Goal: Communication & Community: Ask a question

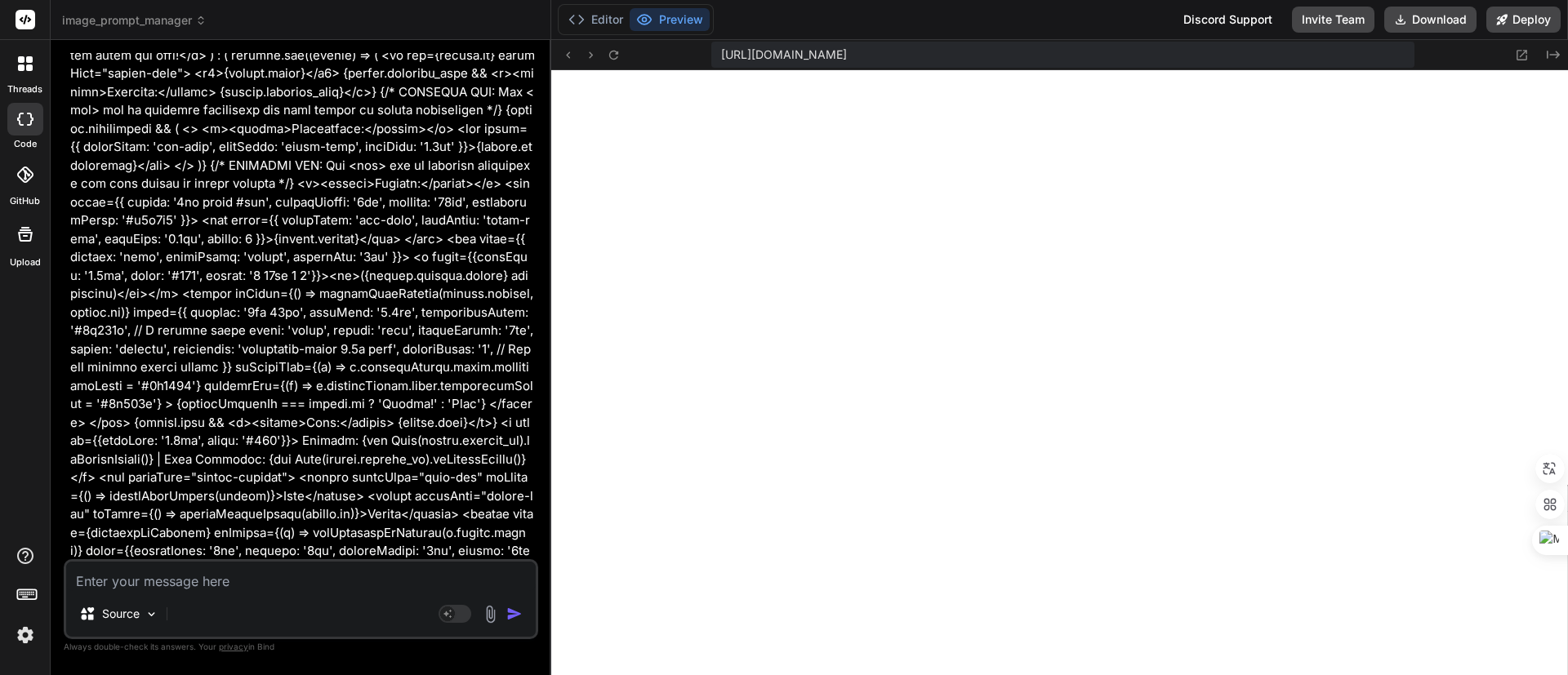
scroll to position [16286, 0]
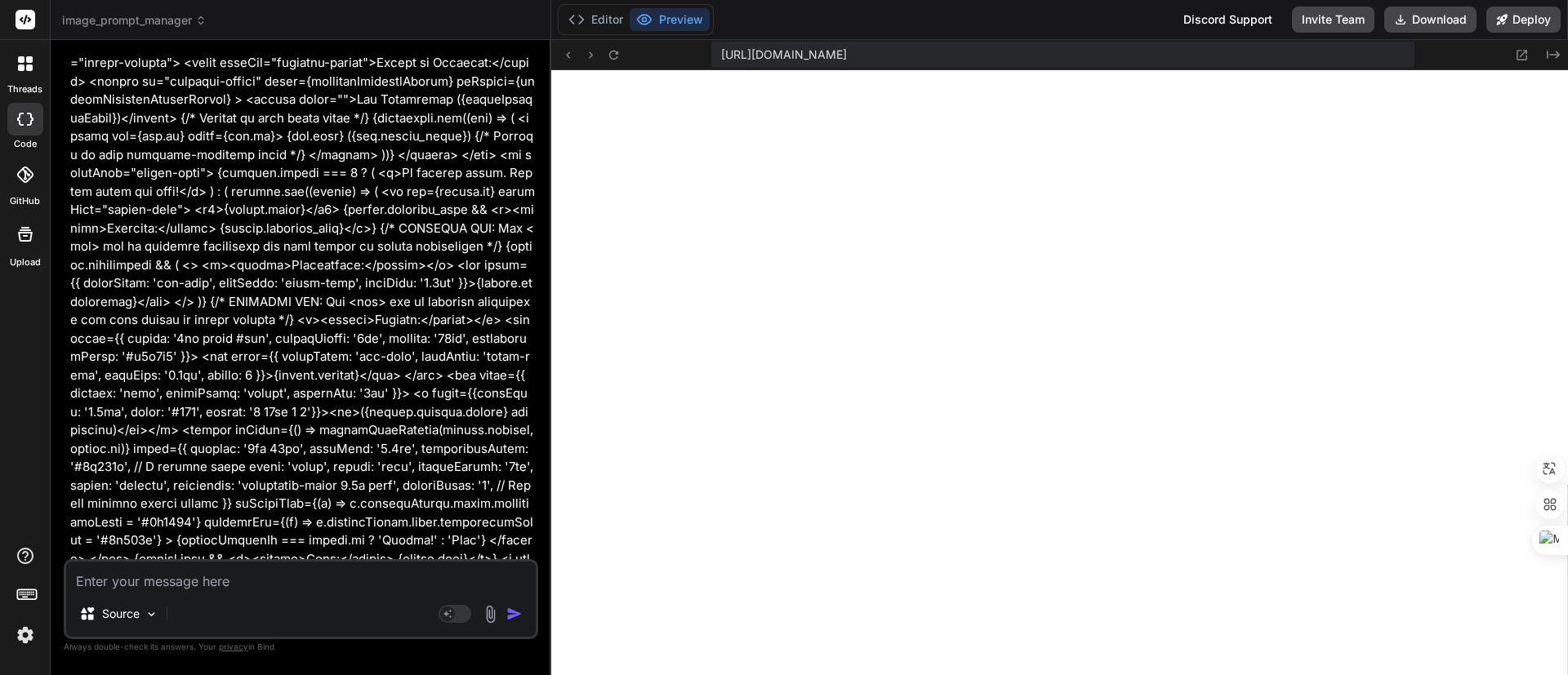
click at [23, 64] on icon at bounding box center [26, 63] width 15 height 15
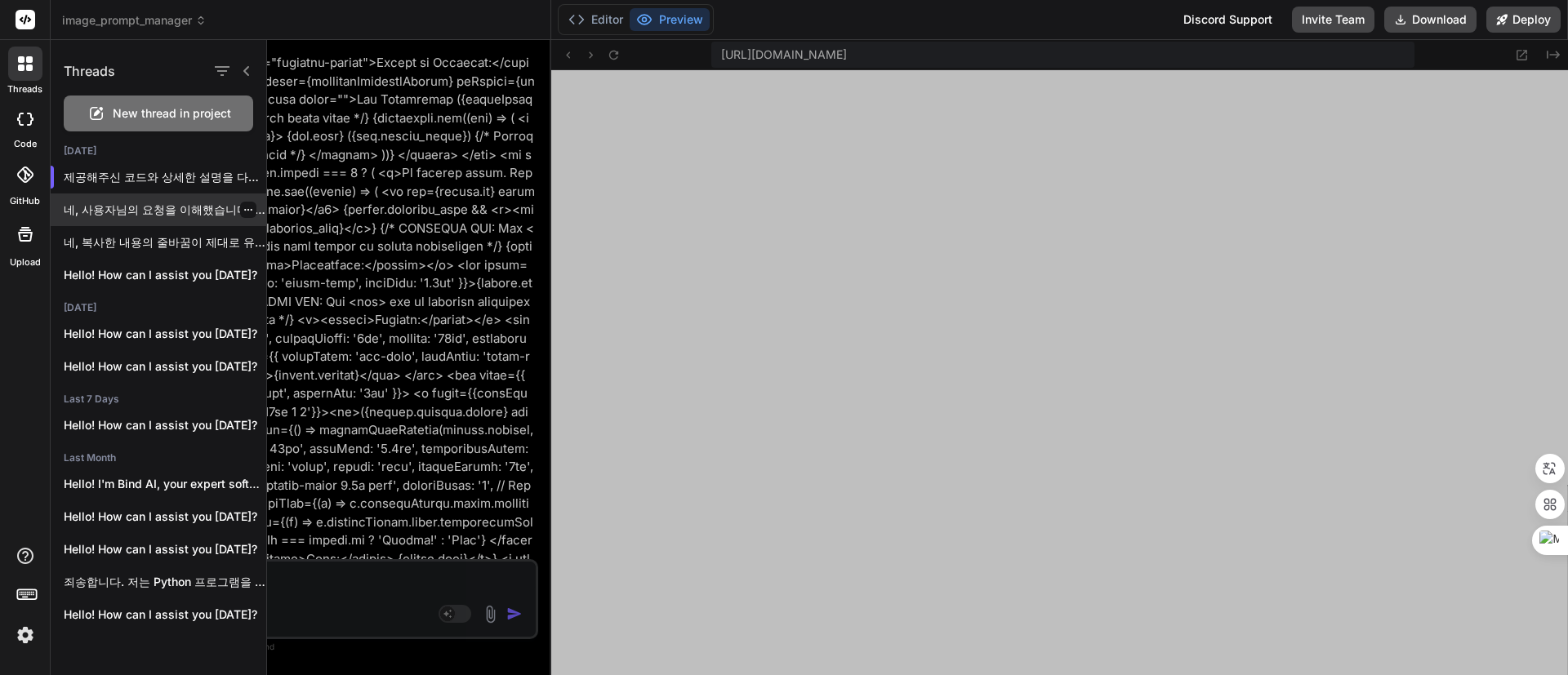
click at [156, 205] on p "네, 사용자님의 요청을 이해했습니다. 현재 사용하고 있는..." at bounding box center [164, 210] width 203 height 17
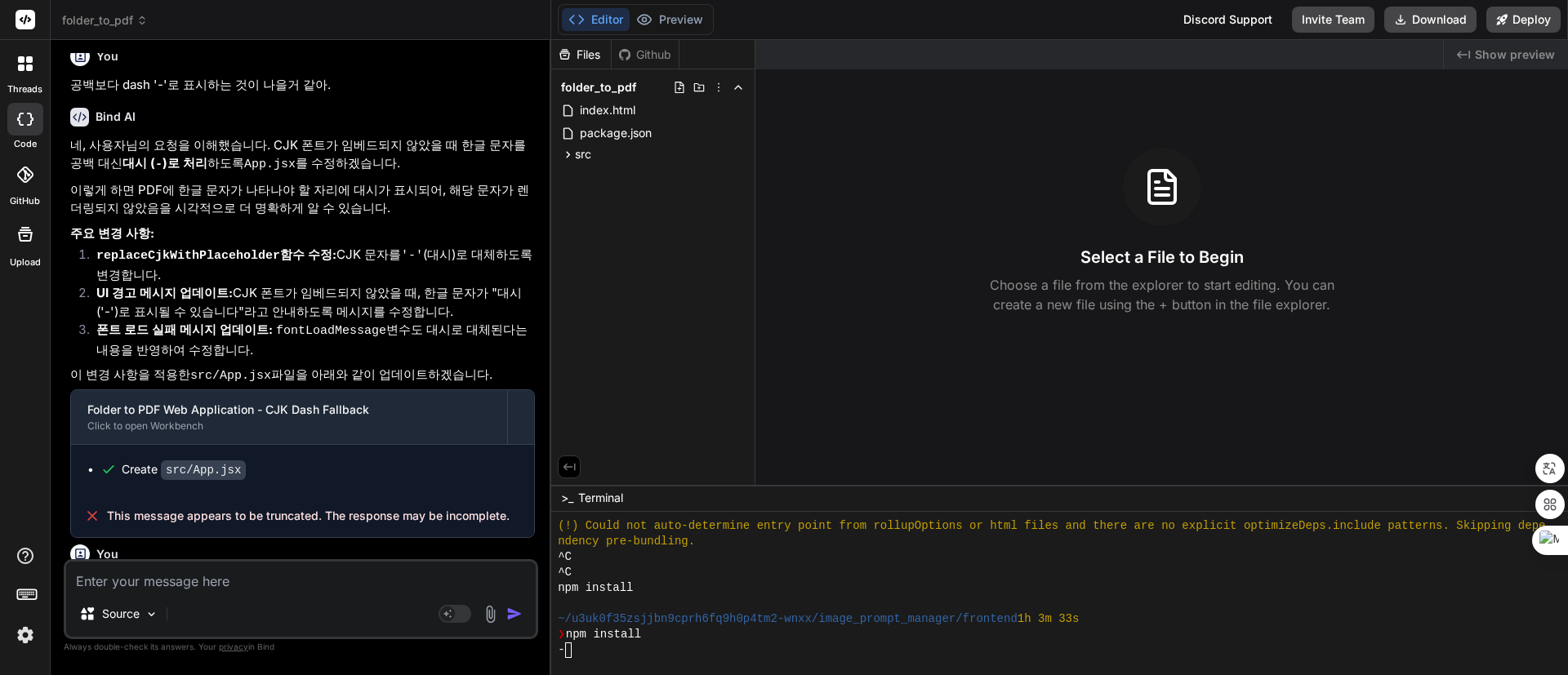
scroll to position [0, 0]
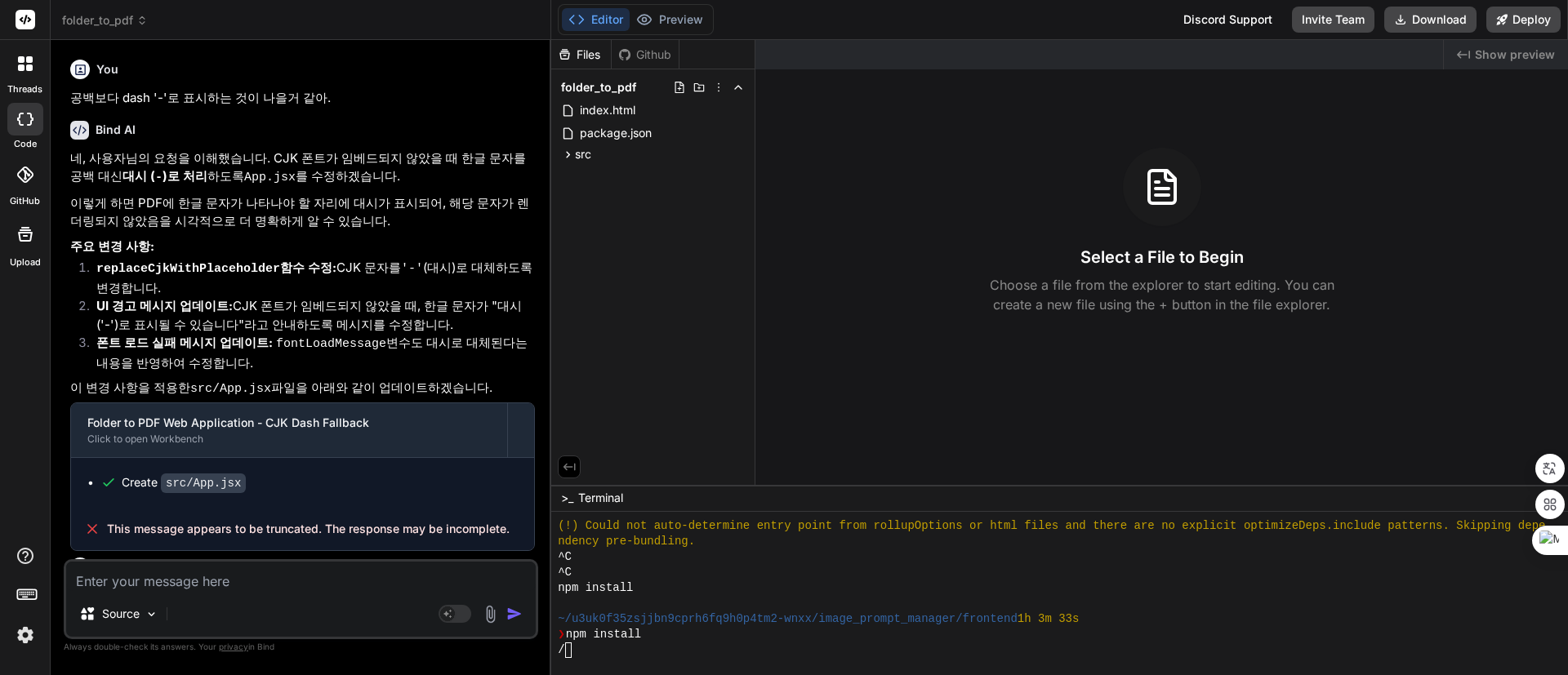
click at [21, 64] on icon at bounding box center [22, 68] width 7 height 7
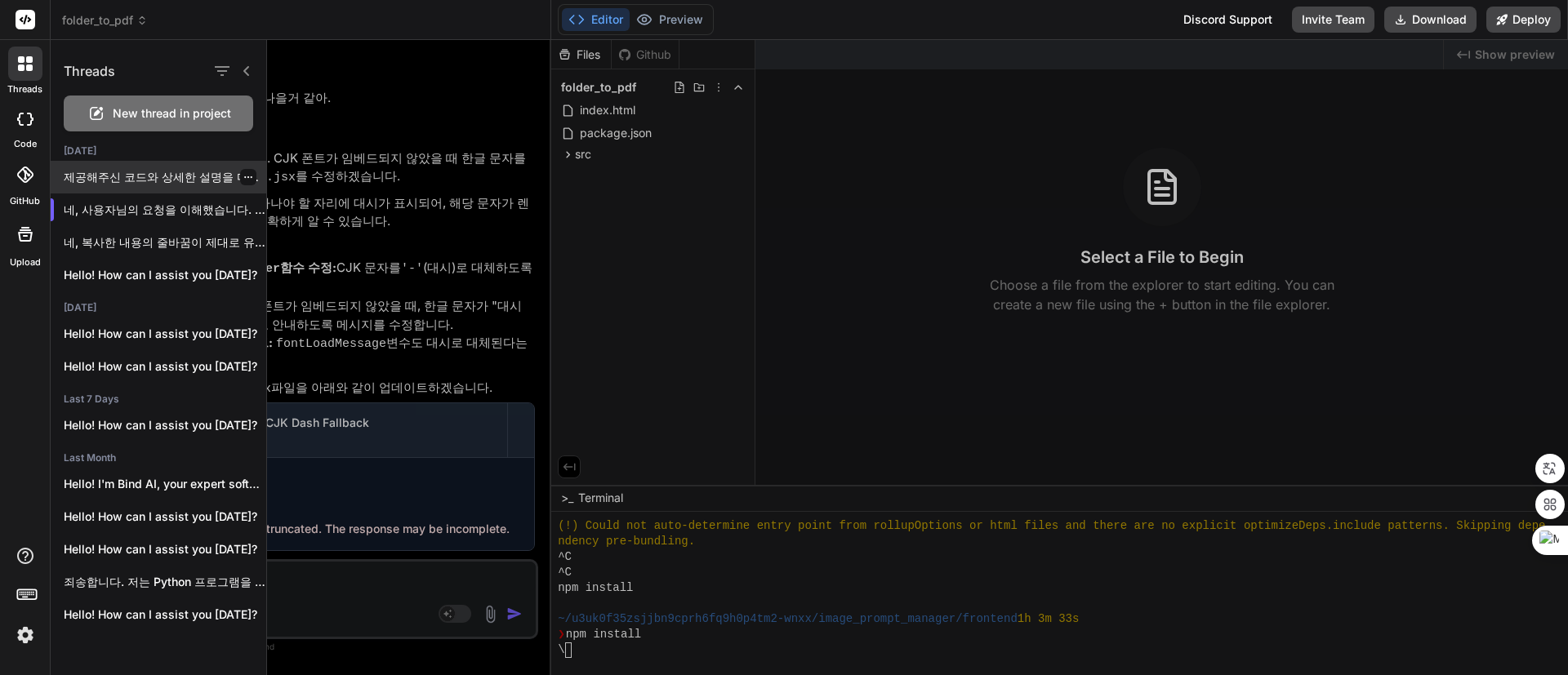
click at [169, 175] on p "제공해주신 코드와 상세한 설명을 다시 확인했습니다. `npm..." at bounding box center [164, 177] width 203 height 17
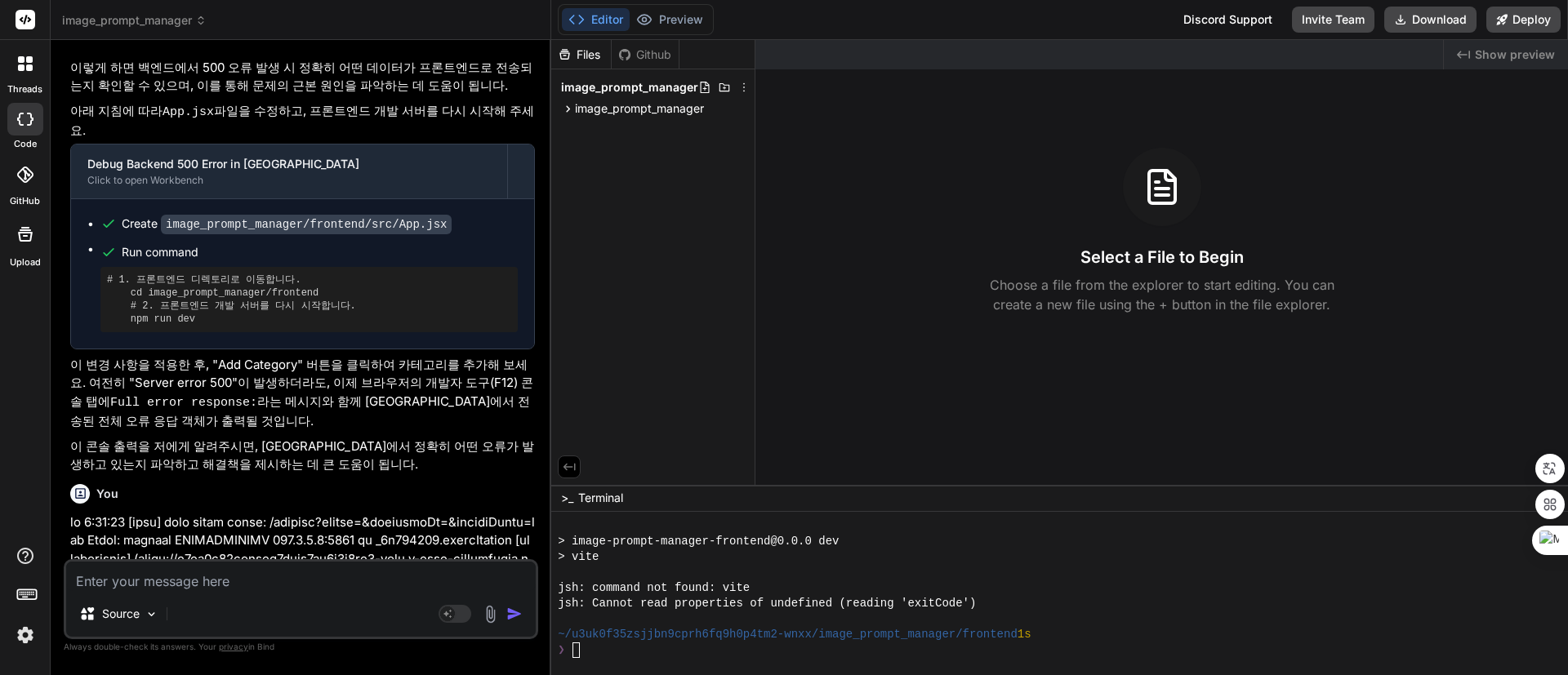
scroll to position [6853, 0]
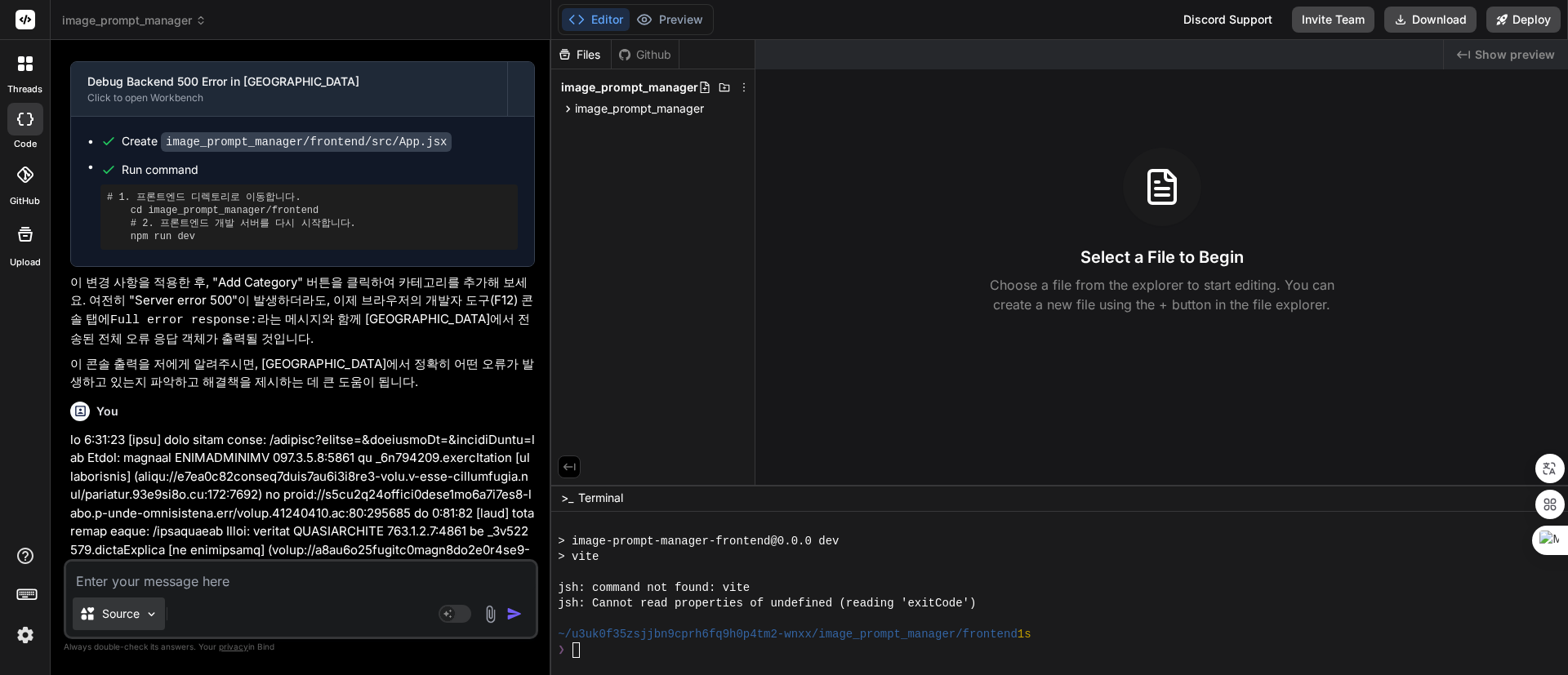
click at [148, 607] on img at bounding box center [151, 614] width 14 height 14
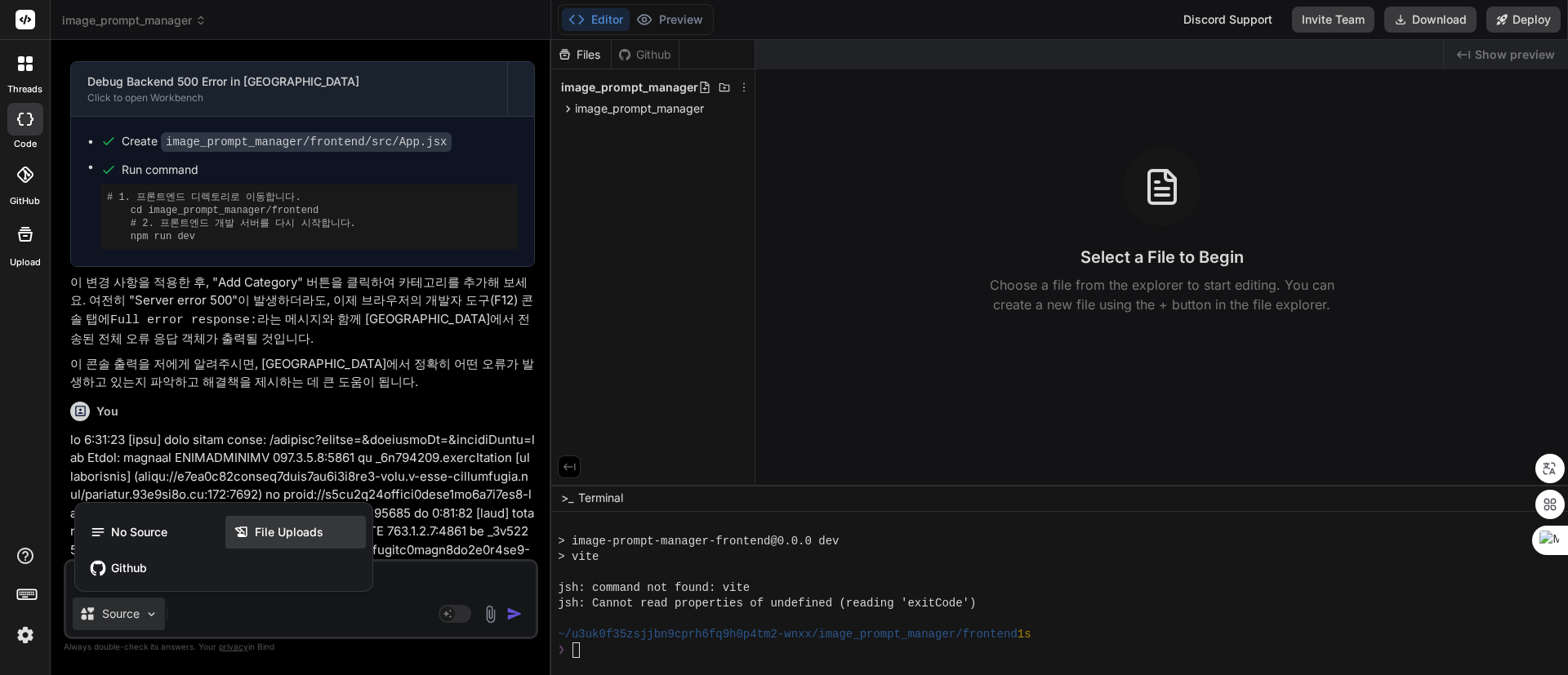
click at [291, 530] on span "File Uploads" at bounding box center [289, 532] width 68 height 17
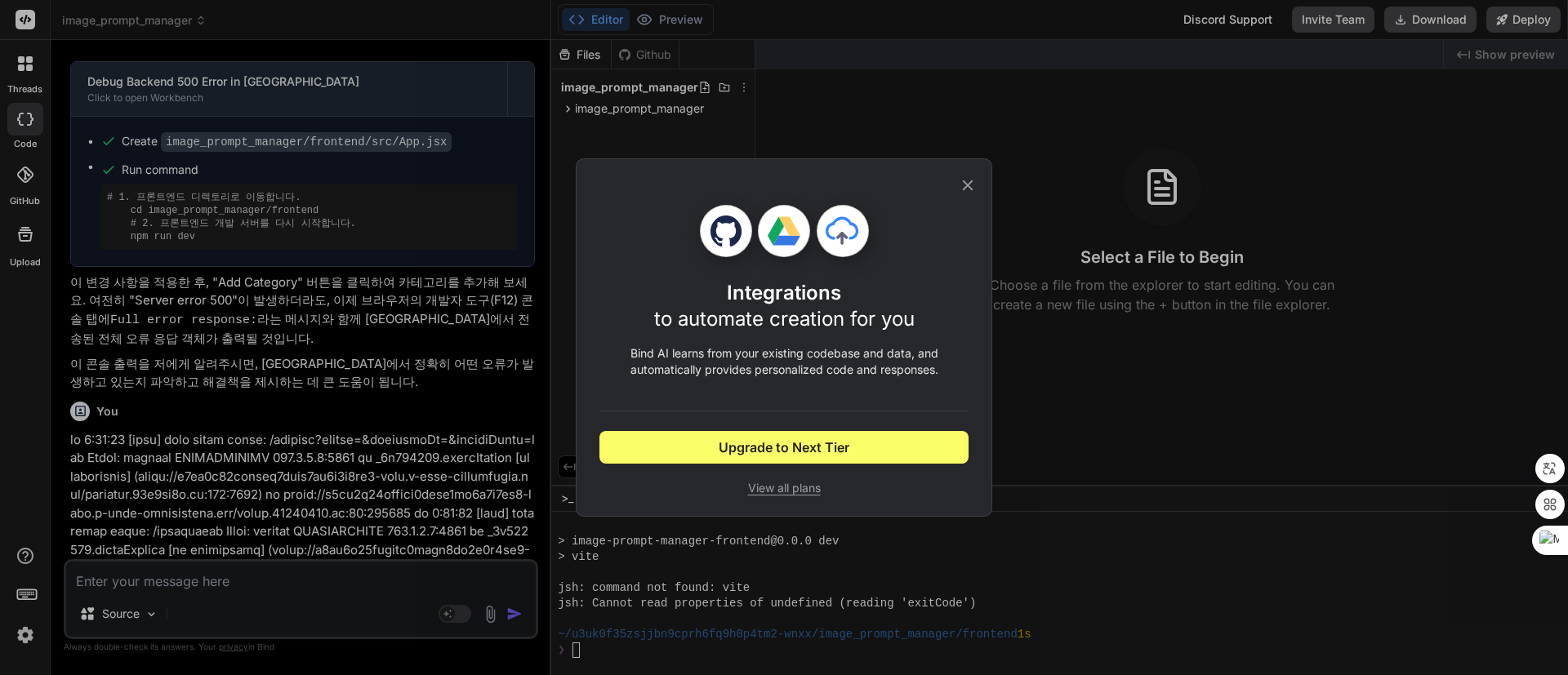
click at [976, 179] on icon at bounding box center [968, 185] width 18 height 18
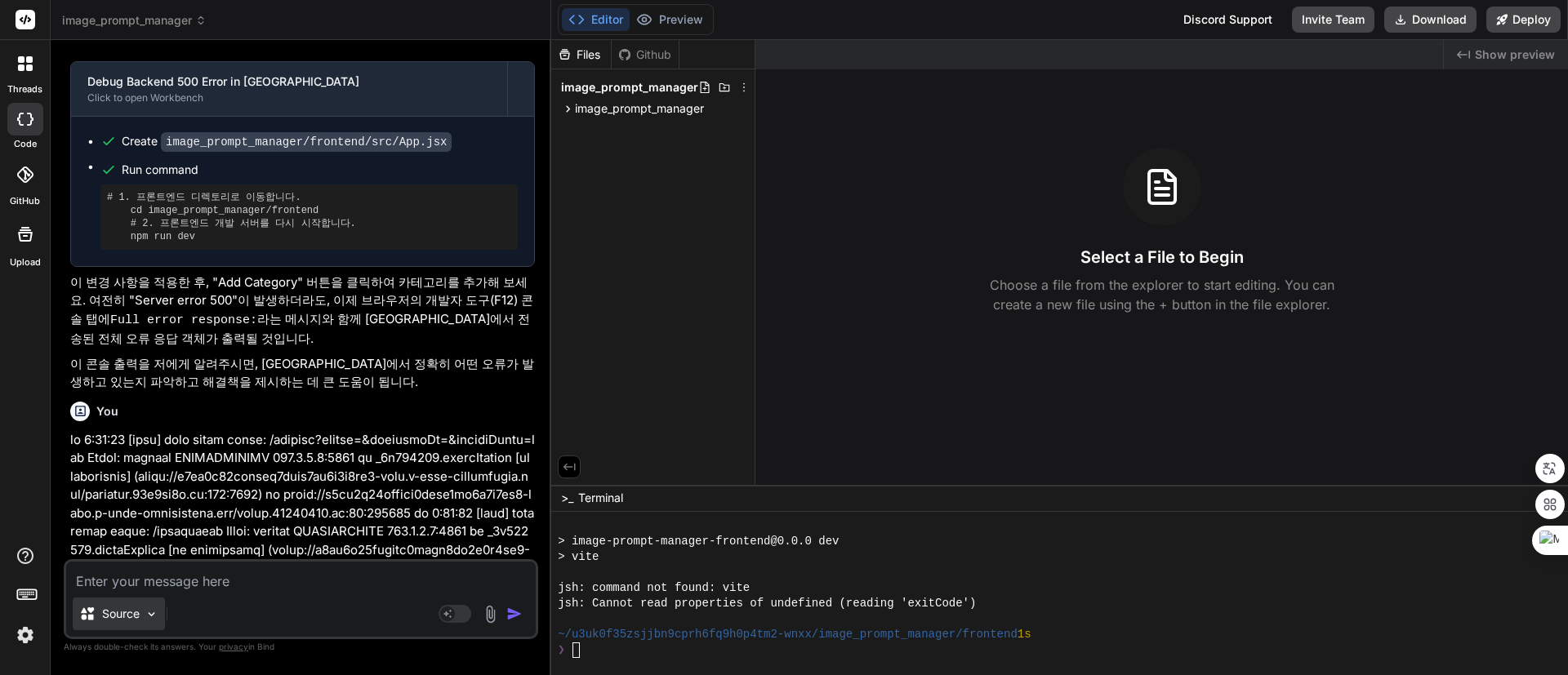
click at [139, 610] on p "Source" at bounding box center [120, 614] width 38 height 17
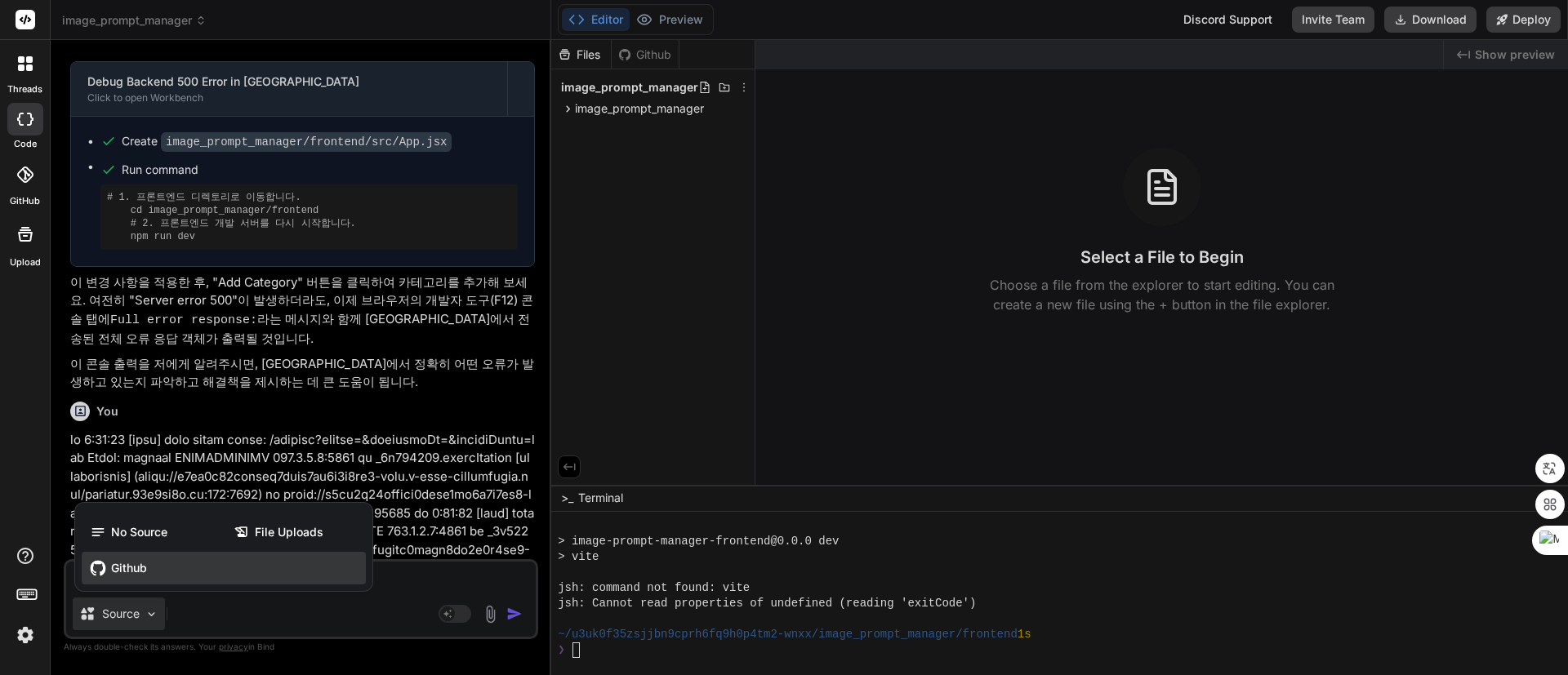
click at [129, 562] on span "Github" at bounding box center [129, 568] width 36 height 17
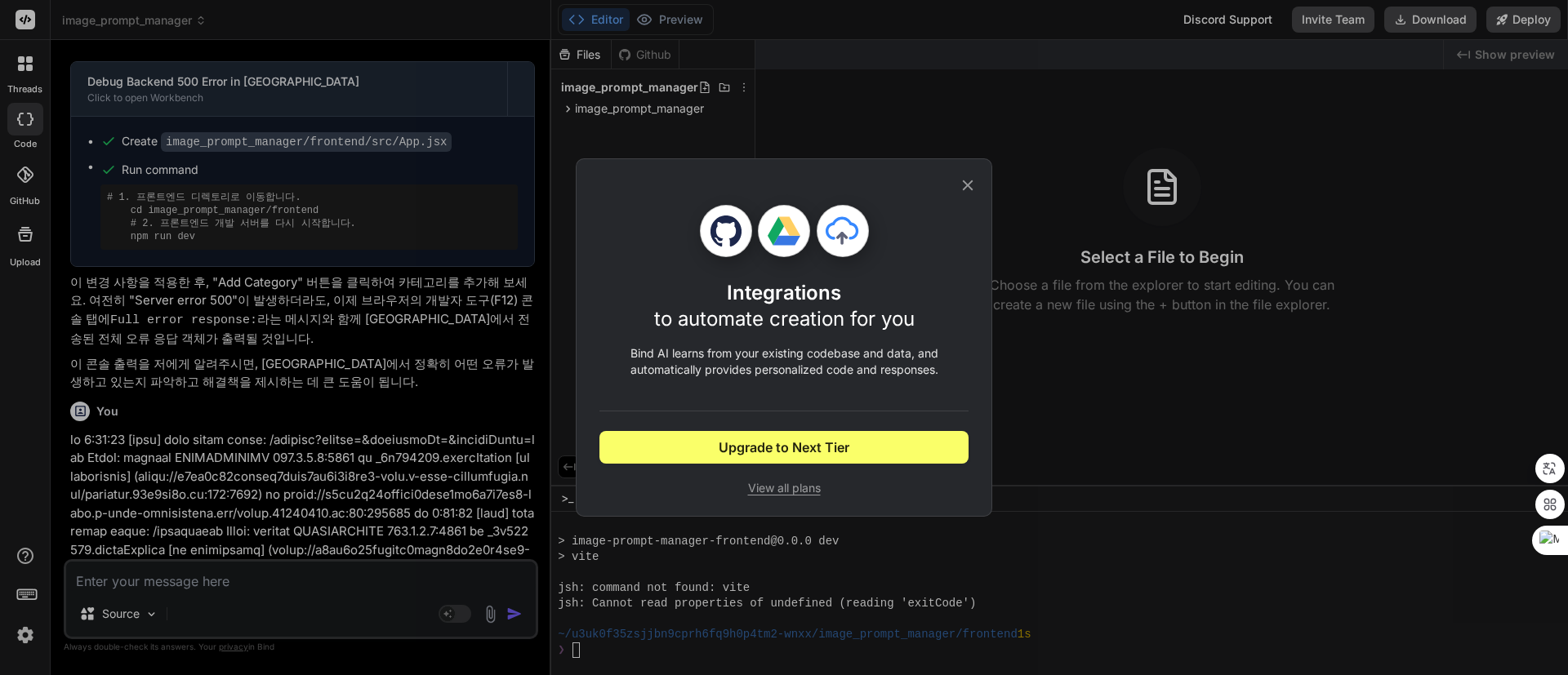
click at [971, 184] on icon at bounding box center [968, 185] width 18 height 18
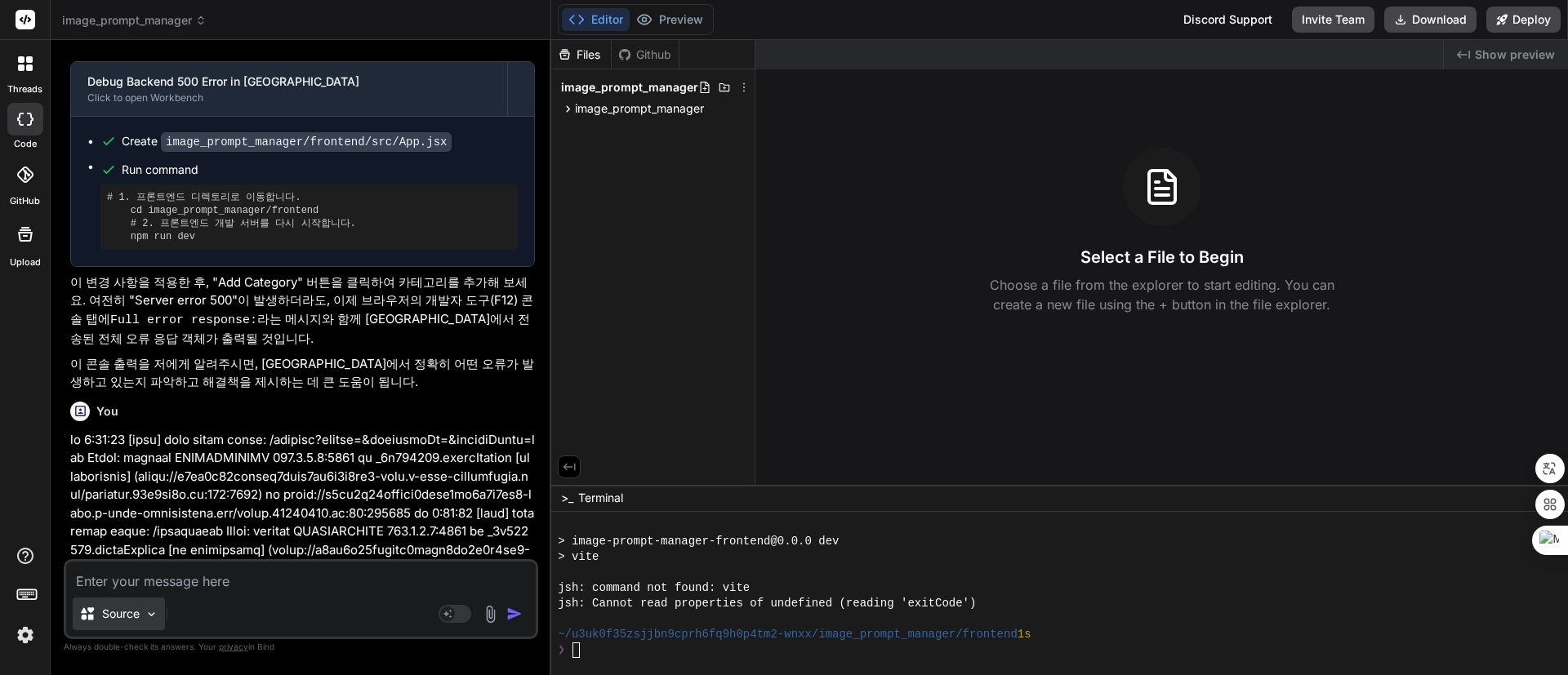
click at [129, 614] on p "Source" at bounding box center [120, 614] width 38 height 17
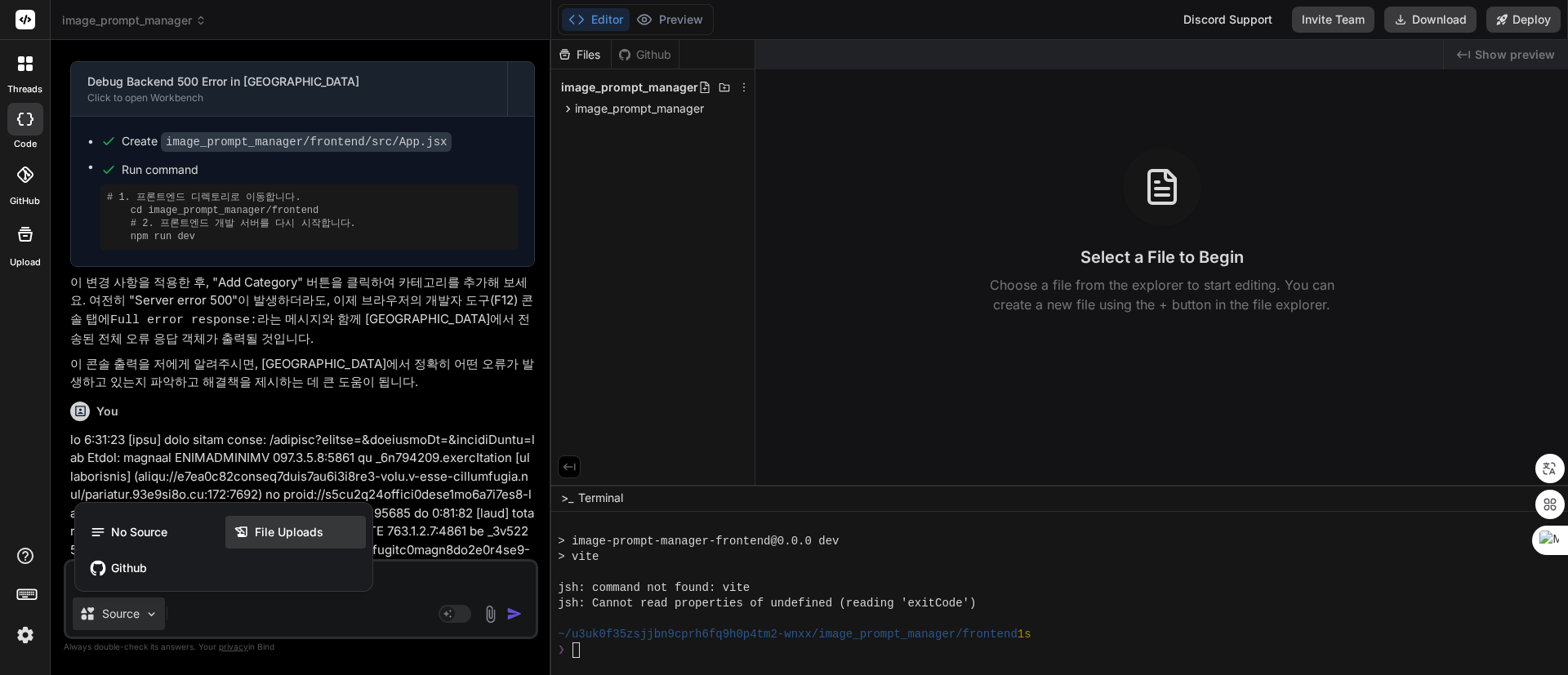
click at [281, 525] on span "File Uploads" at bounding box center [289, 532] width 68 height 17
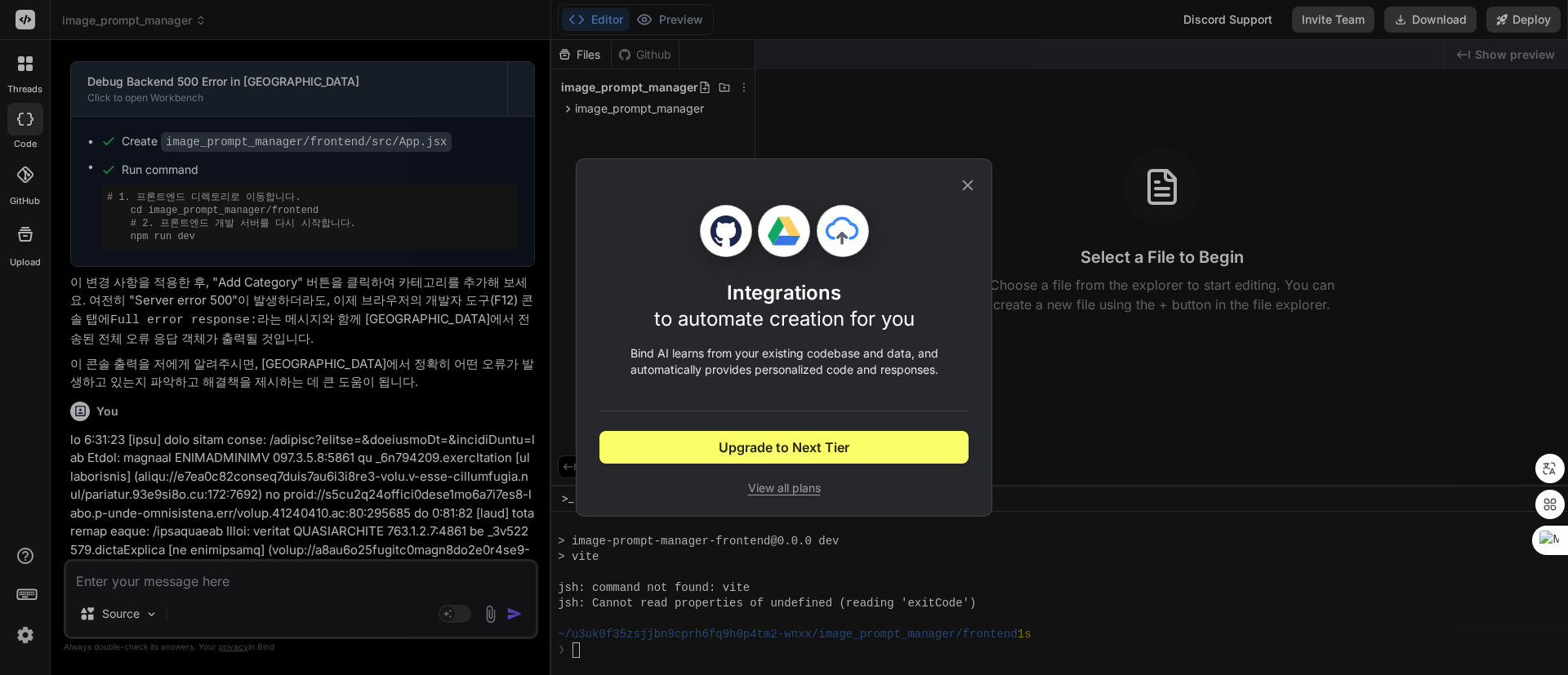
click at [797, 487] on span "View all plans" at bounding box center [784, 488] width 369 height 17
click at [29, 625] on div "Integrations to automate creation for you Bind AI learns from your existing cod…" at bounding box center [784, 337] width 1568 height 675
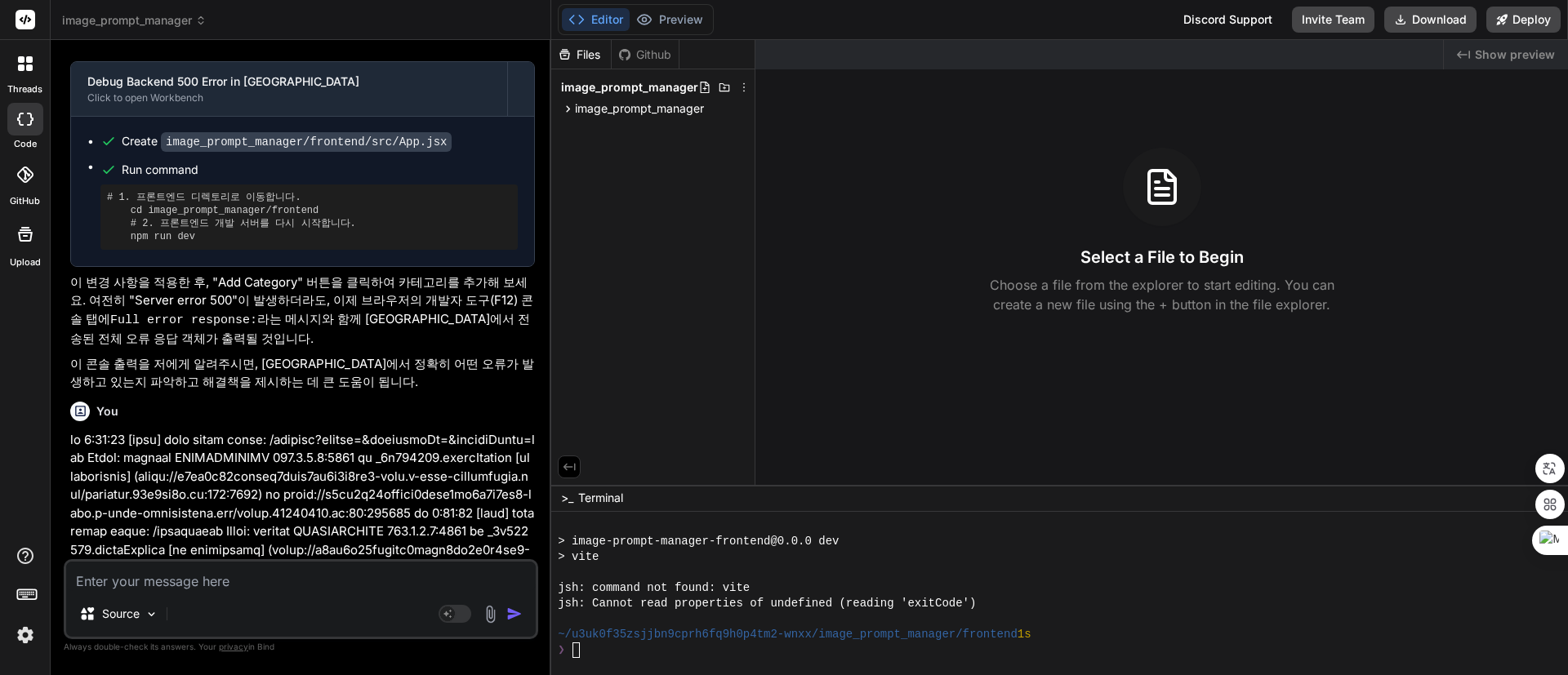
click at [25, 633] on img at bounding box center [25, 634] width 28 height 28
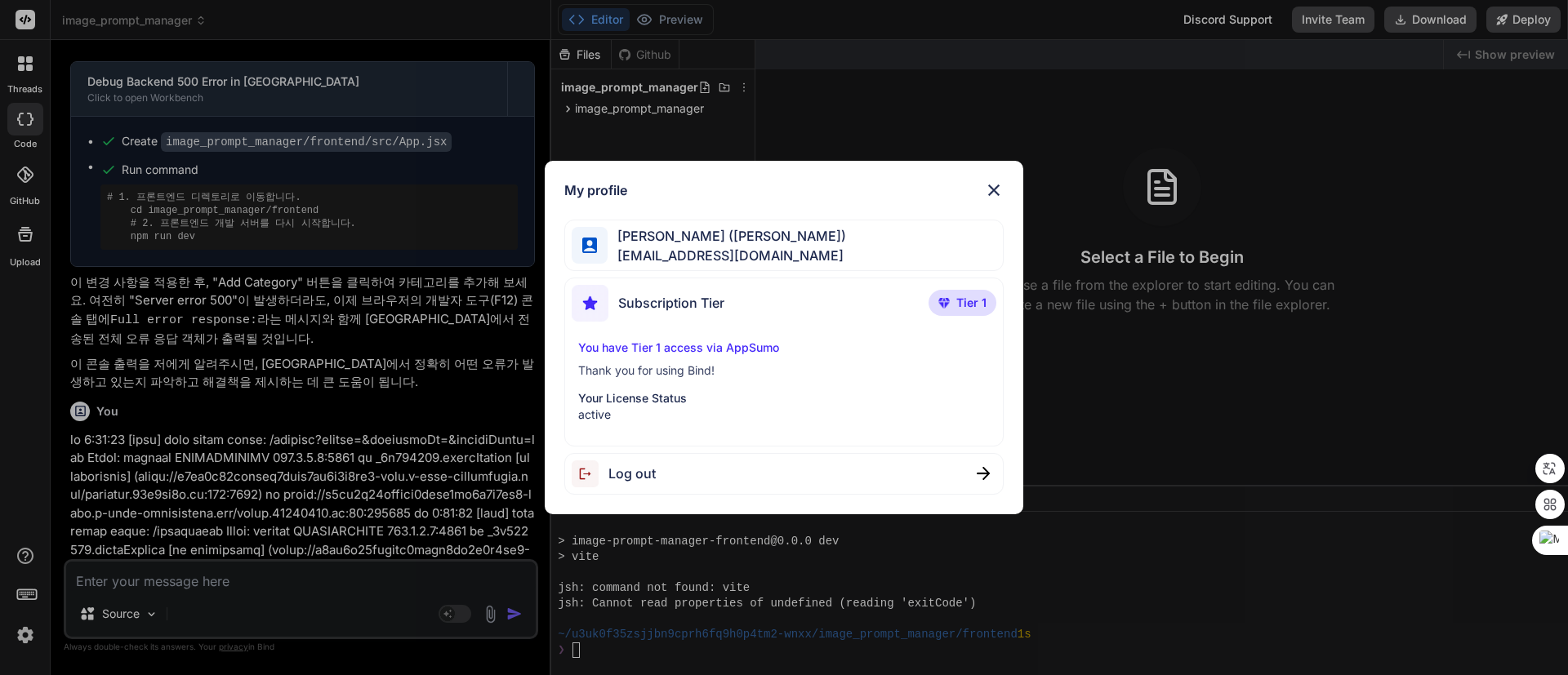
click at [624, 465] on span "Log out" at bounding box center [632, 472] width 48 height 19
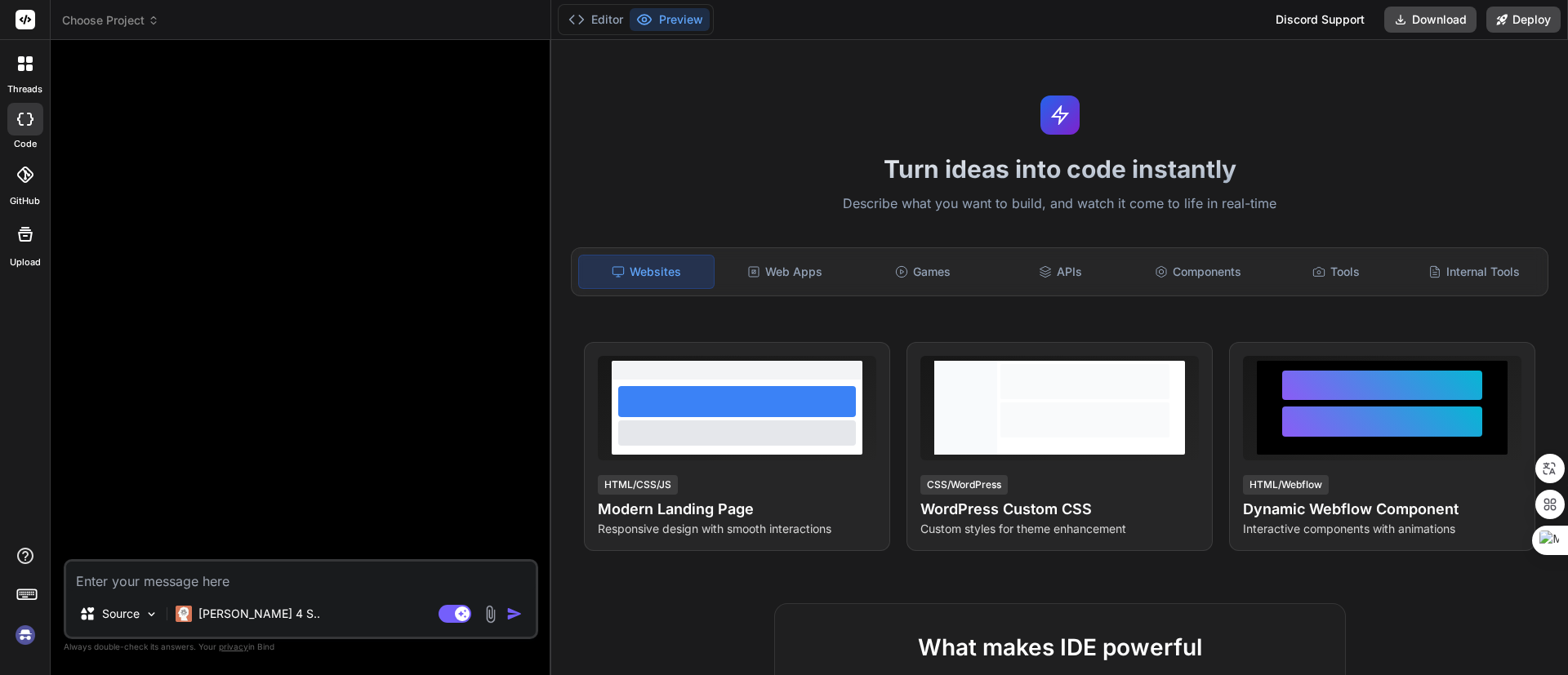
scroll to position [0, 0]
click at [19, 637] on img at bounding box center [25, 634] width 28 height 28
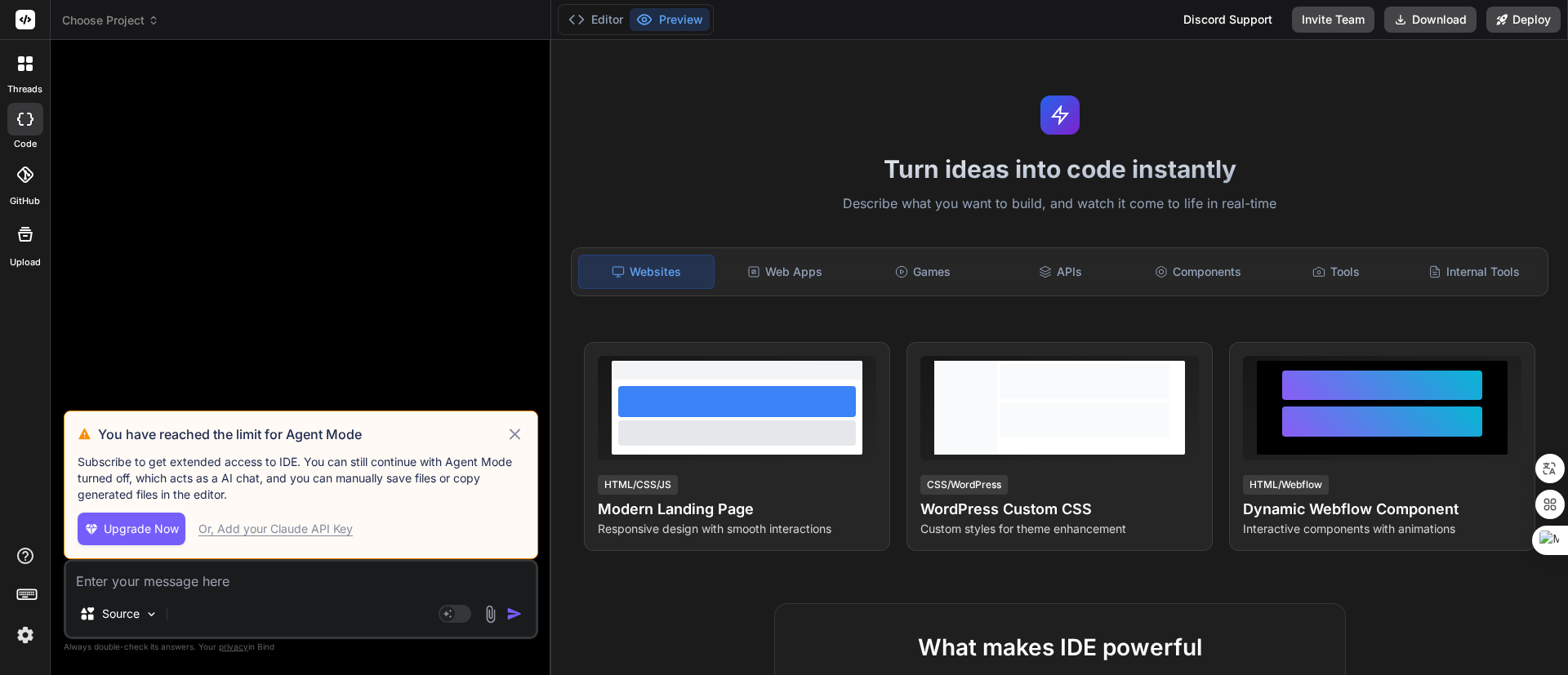
click at [513, 433] on icon at bounding box center [514, 433] width 11 height 11
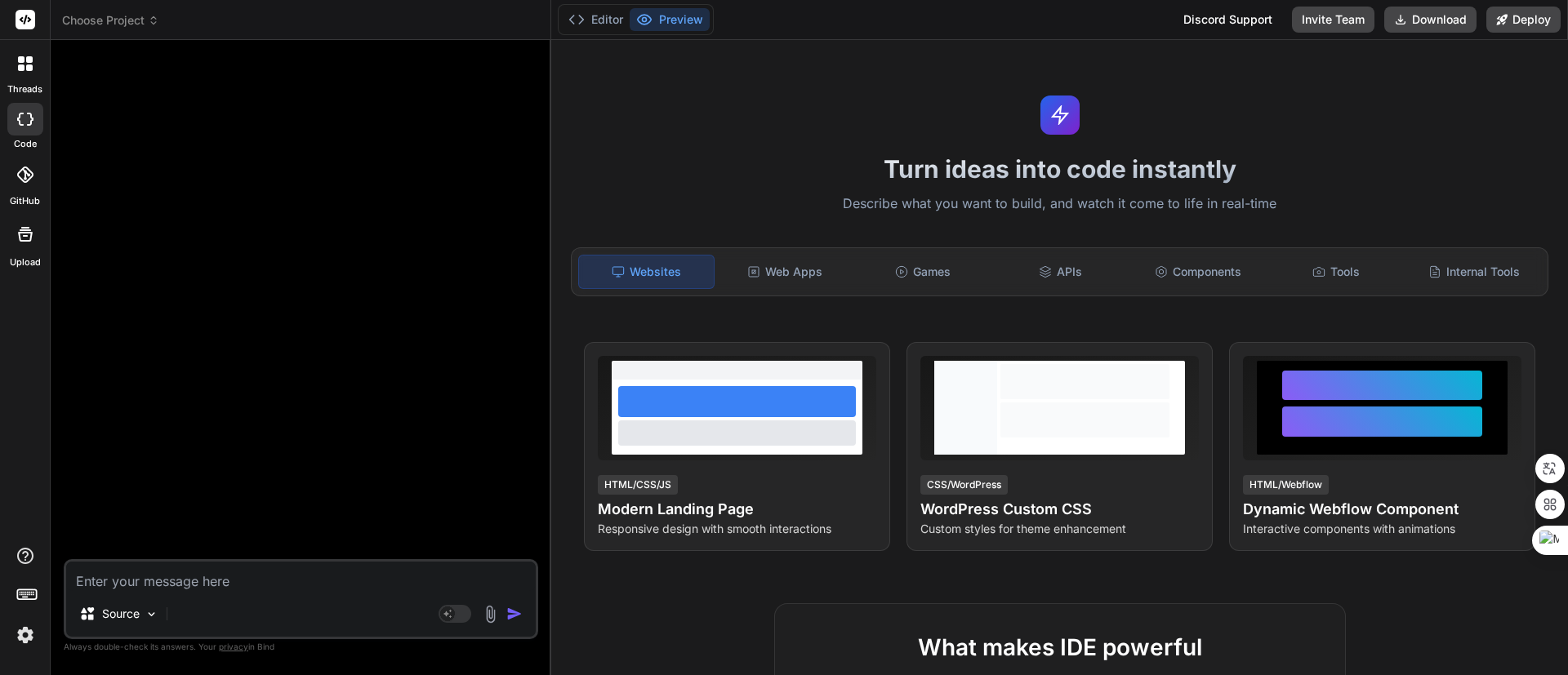
click at [220, 585] on textarea at bounding box center [301, 576] width 469 height 29
click at [124, 618] on p "Source" at bounding box center [120, 614] width 38 height 17
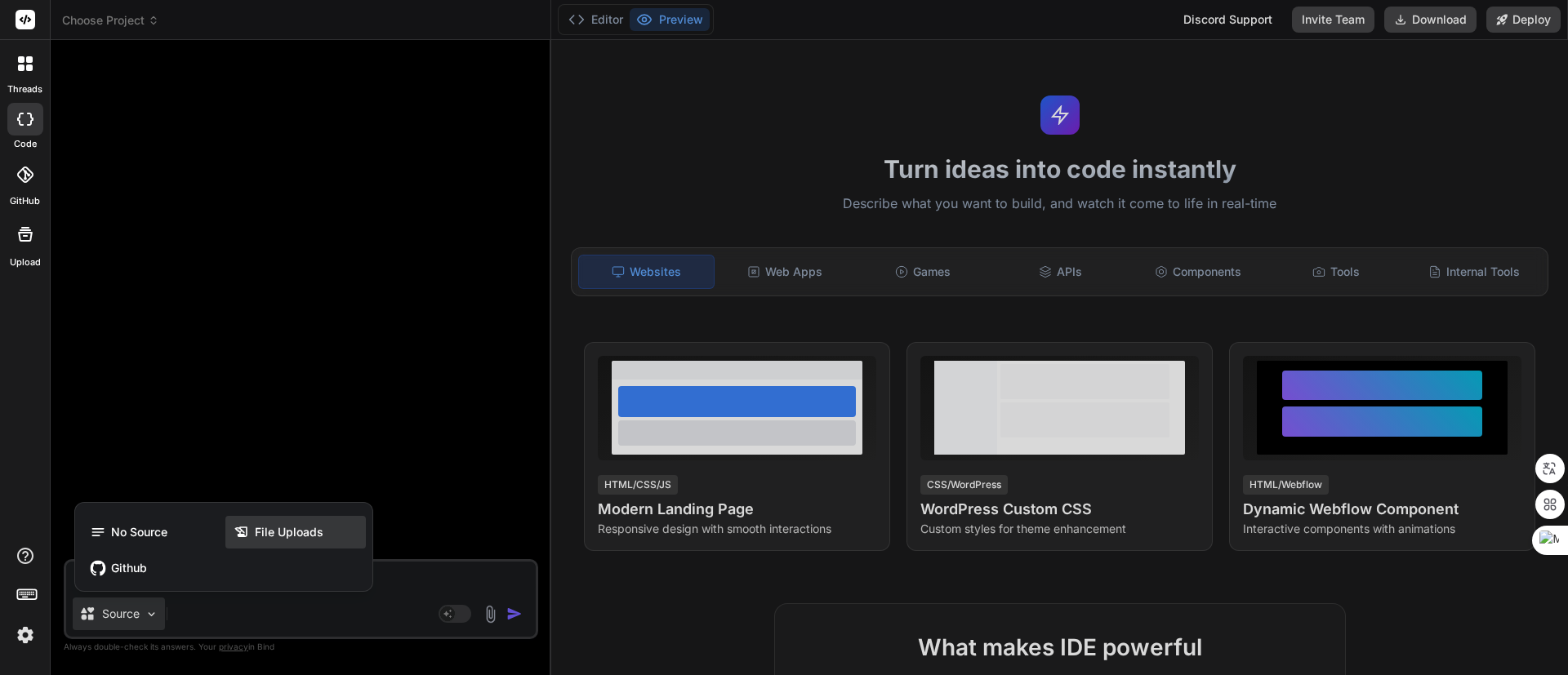
click at [288, 536] on span "File Uploads" at bounding box center [289, 532] width 68 height 17
type textarea "x"
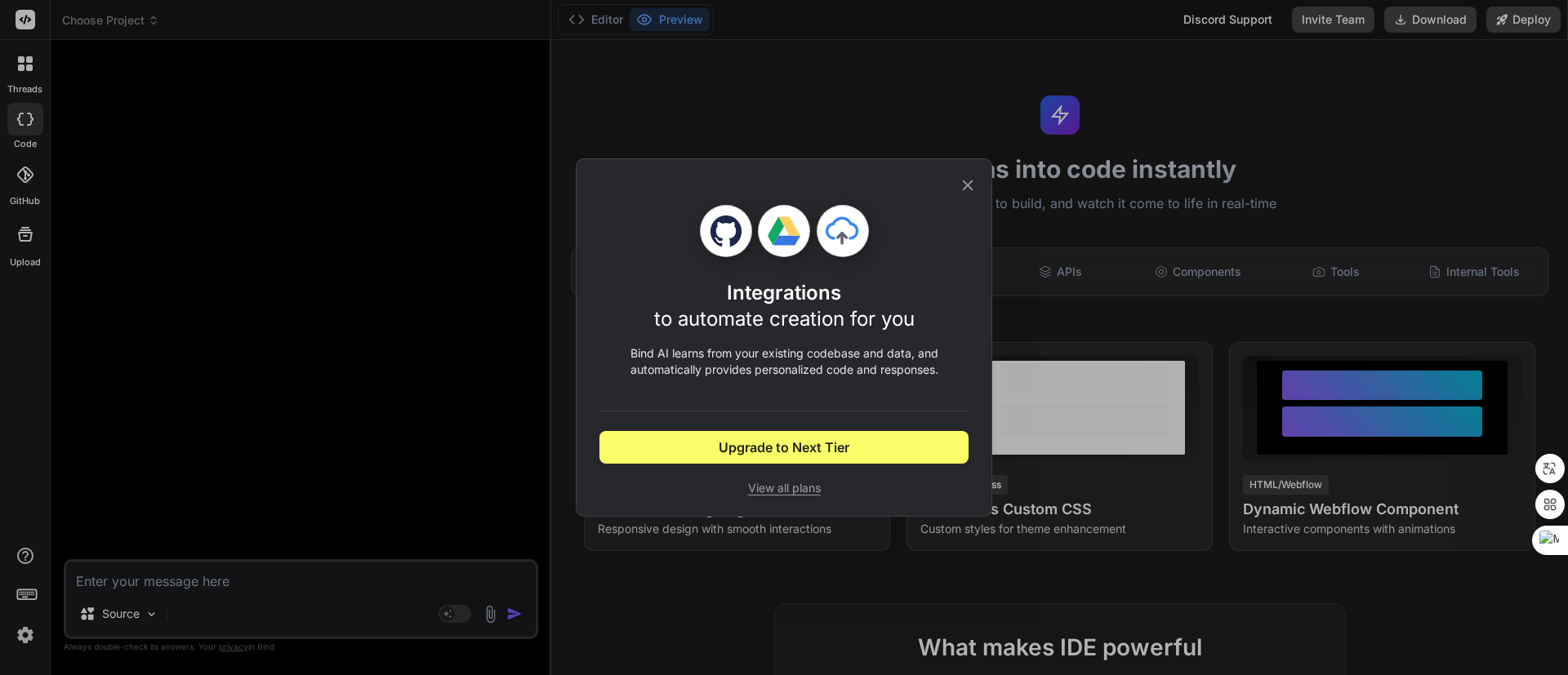
click at [969, 179] on icon at bounding box center [968, 185] width 18 height 18
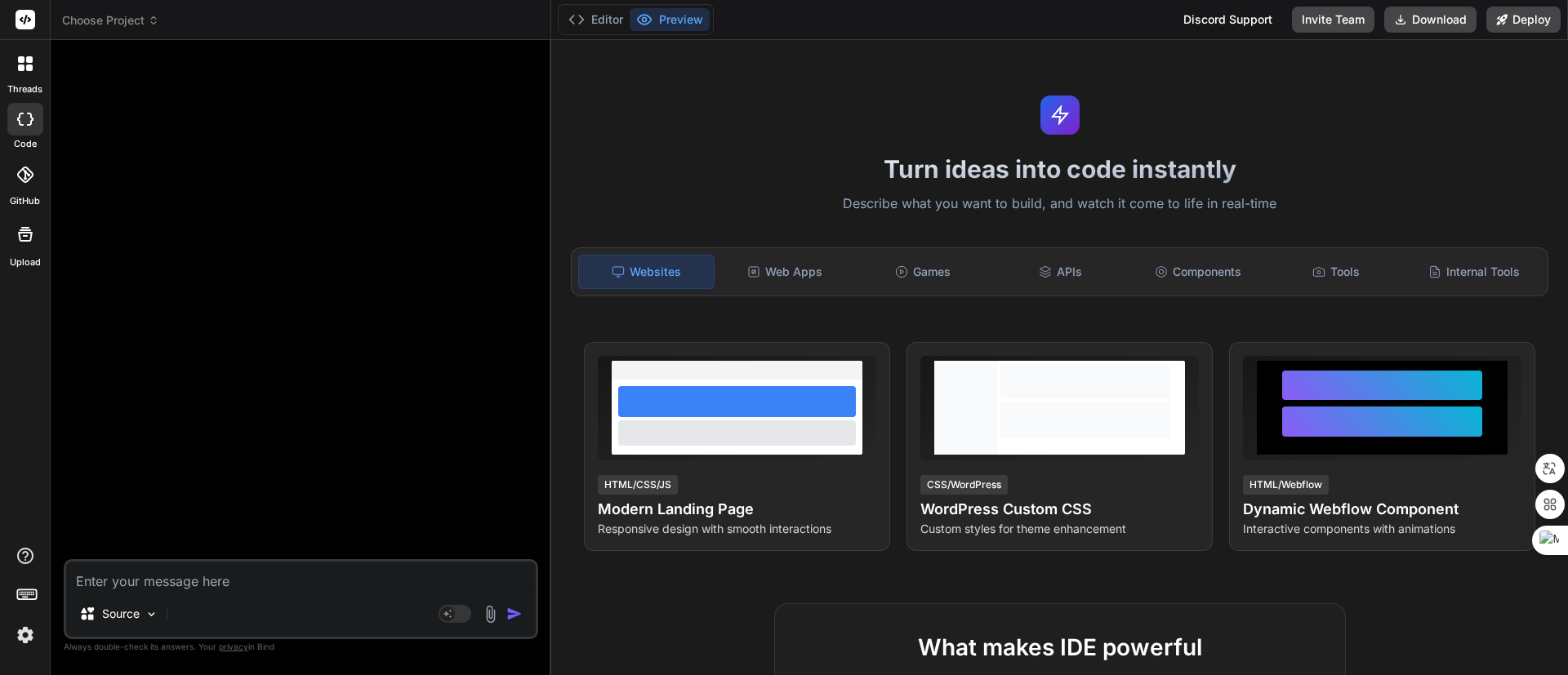
click at [27, 58] on icon at bounding box center [29, 59] width 7 height 7
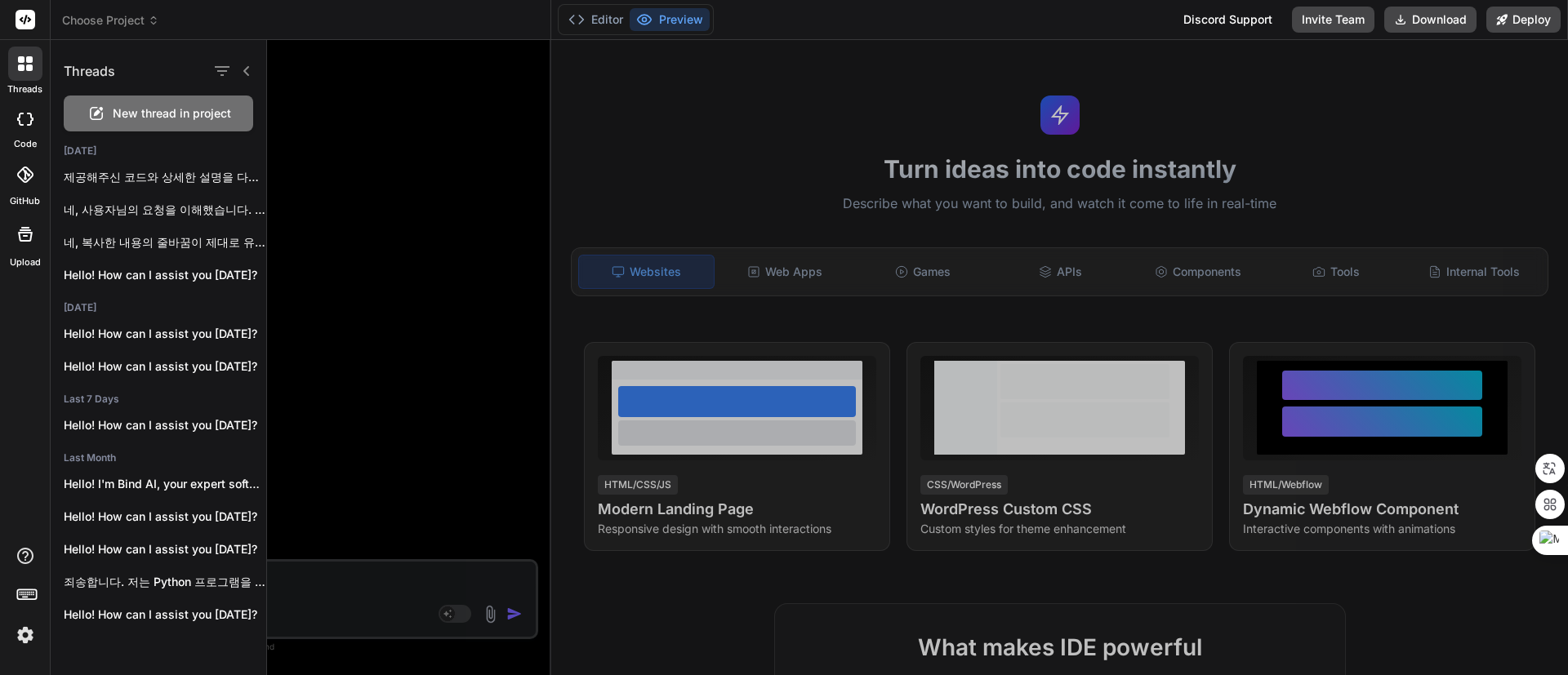
click at [447, 163] on div at bounding box center [918, 357] width 1301 height 635
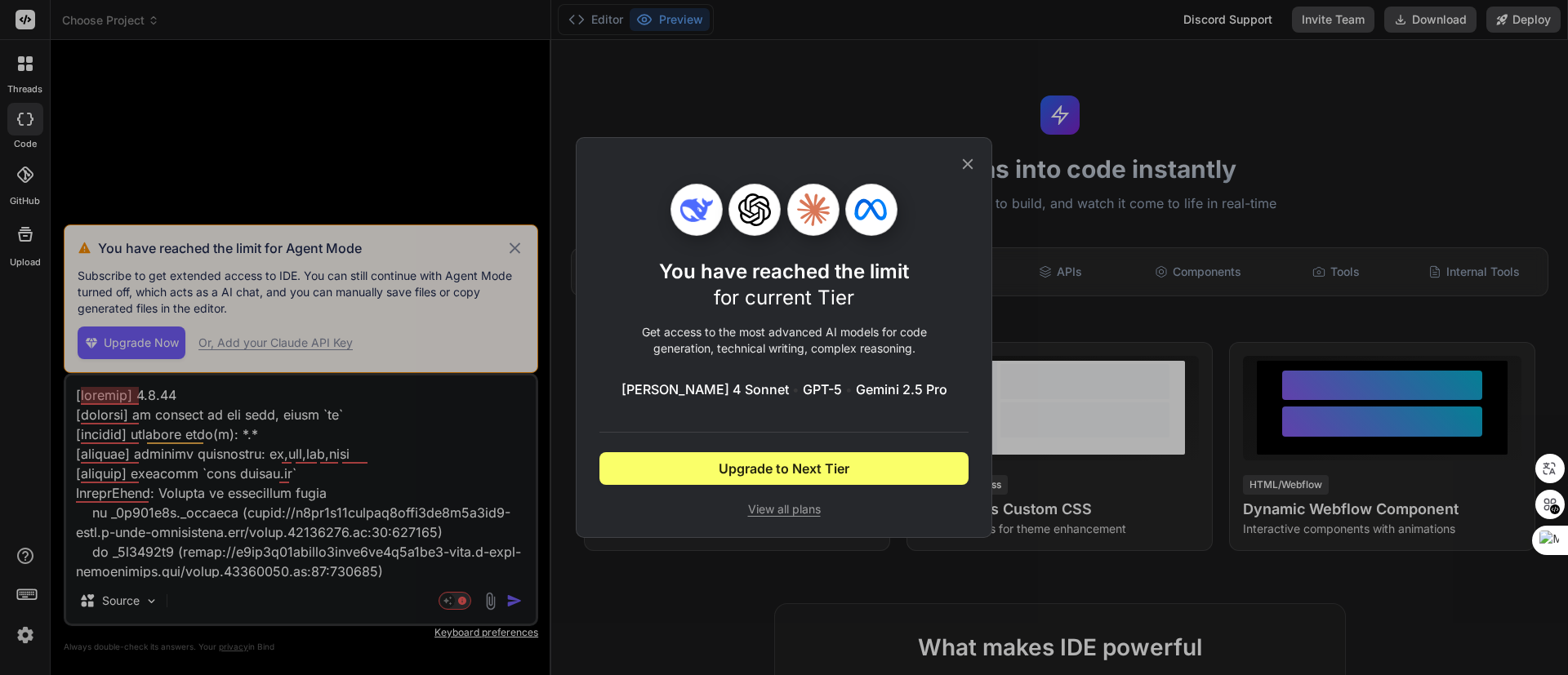
type textarea "x"
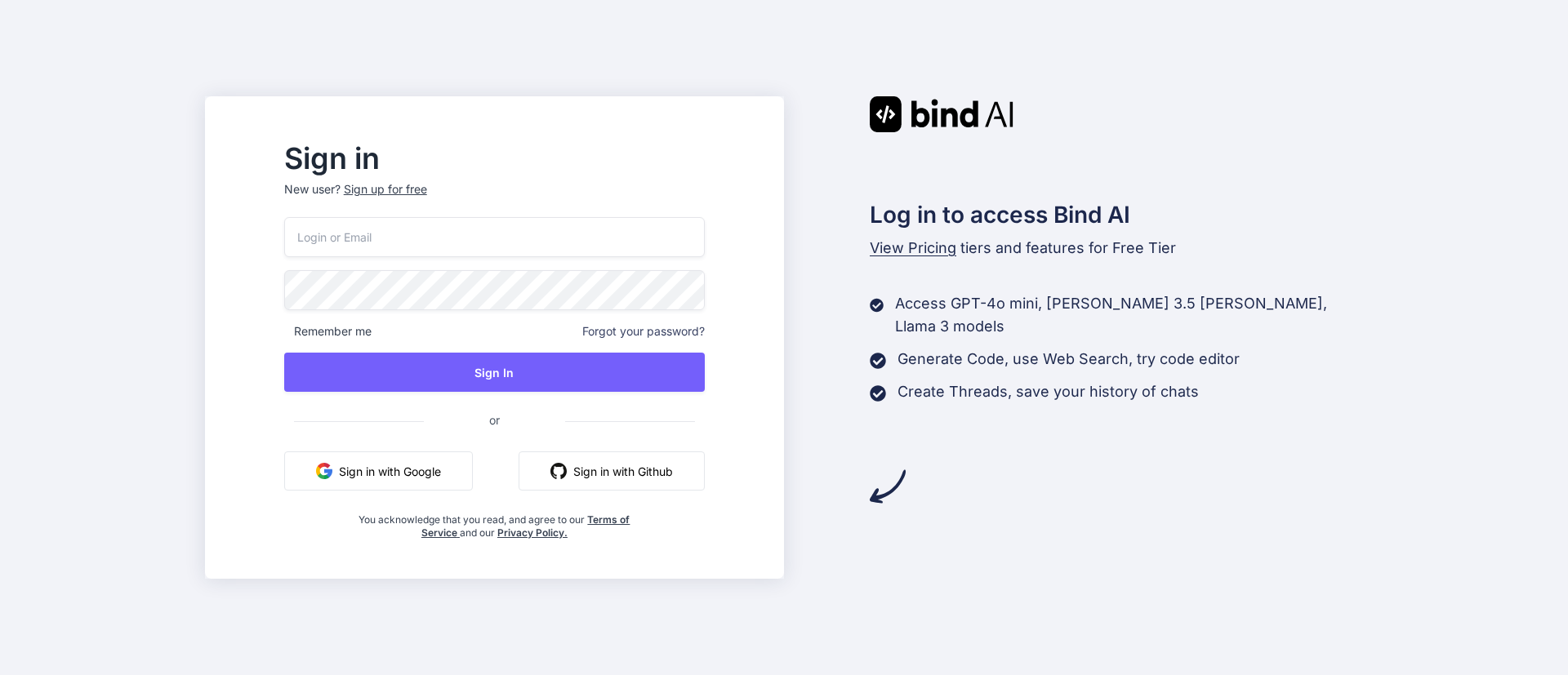
click at [439, 466] on button "Sign in with Google" at bounding box center [378, 471] width 189 height 39
